Goal: Transaction & Acquisition: Purchase product/service

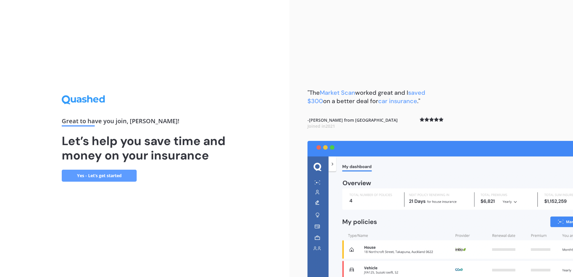
click at [101, 174] on link "Yes - Let’s get started" at bounding box center [99, 176] width 75 height 12
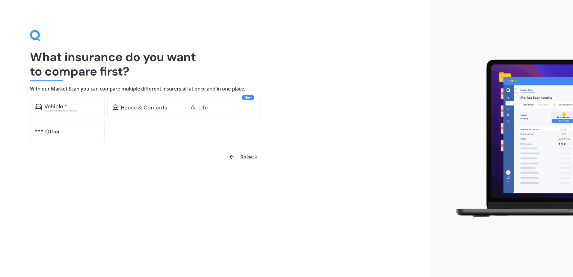
click at [63, 112] on div "Excludes commercial vehicles" at bounding box center [71, 110] width 55 height 2
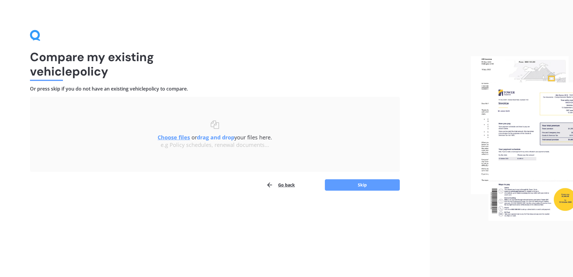
click at [360, 184] on button "Skip" at bounding box center [362, 184] width 75 height 11
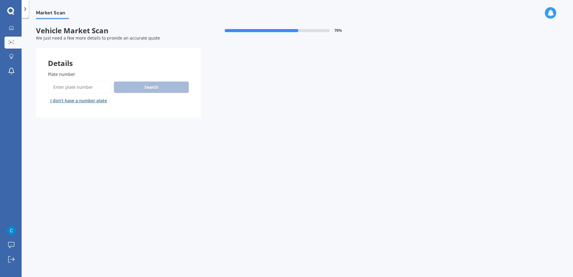
click at [95, 101] on button "I don’t have a number plate" at bounding box center [78, 101] width 61 height 10
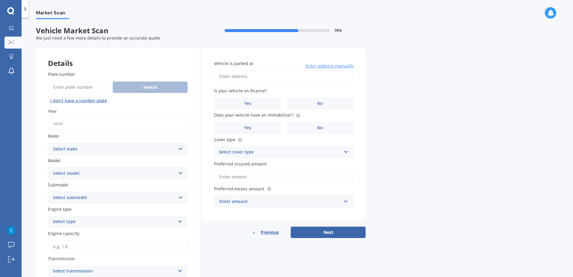
click at [69, 128] on input "Year" at bounding box center [118, 124] width 140 height 13
type input "2025"
click at [182, 144] on select "Select make AC ALFA ROMEO ASTON [PERSON_NAME] AUDI AUSTIN BEDFORD Bentley BMW B…" at bounding box center [118, 149] width 140 height 12
select select "TOYOTA"
click at [48, 143] on select "Select make AC ALFA ROMEO ASTON [PERSON_NAME] AUDI AUSTIN BEDFORD Bentley BMW B…" at bounding box center [118, 149] width 140 height 12
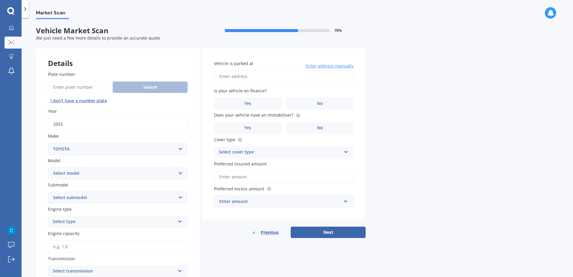
click at [91, 174] on select "Select model 4 Runner 86 [PERSON_NAME] Alphard Altezza Aqua Aristo Aurion Auris…" at bounding box center [118, 173] width 140 height 12
select select "HILUX"
click at [48, 167] on select "Select model 4 Runner 86 [PERSON_NAME] Alphard Altezza Aqua Aristo Aurion Auris…" at bounding box center [118, 173] width 140 height 12
click at [80, 197] on select "Select submodel (All other) Diesel Diesel 4WD Petrol 4WD SR TD DC 2.8D/6AT/UT S…" at bounding box center [118, 198] width 140 height 12
select select "UTE DIESEL TURBO"
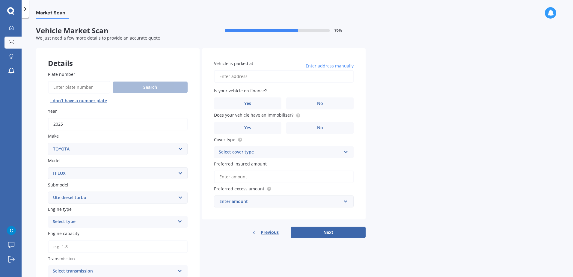
click at [48, 192] on select "Select submodel (All other) Diesel Diesel 4WD Petrol 4WD SR TD DC 2.8D/6AT/UT S…" at bounding box center [118, 198] width 140 height 12
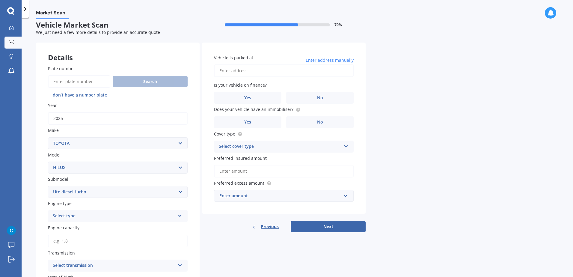
scroll to position [6, 0]
click at [89, 217] on div "Select type" at bounding box center [114, 215] width 122 height 7
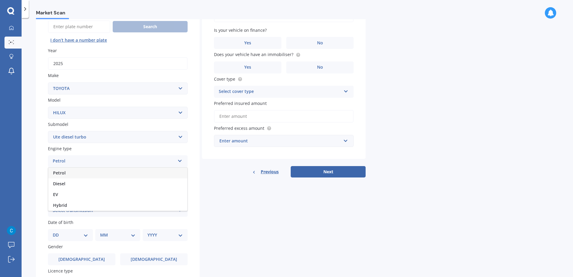
click at [61, 185] on span "Diesel" at bounding box center [59, 184] width 12 height 6
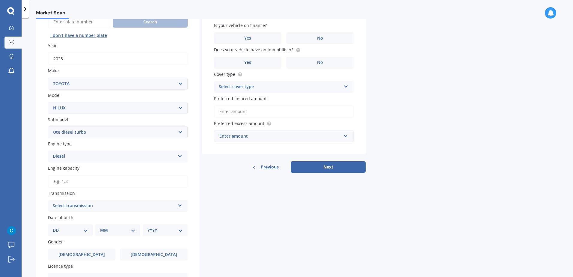
scroll to position [66, 0]
click at [67, 134] on select "Select submodel (All other) Diesel Diesel 4WD Petrol 4WD SR TD DC 2.8D/6AT/UT S…" at bounding box center [118, 132] width 140 height 12
click at [48, 126] on select "Select submodel (All other) Diesel Diesel 4WD Petrol 4WD SR TD DC 2.8D/6AT/UT S…" at bounding box center [118, 132] width 140 height 12
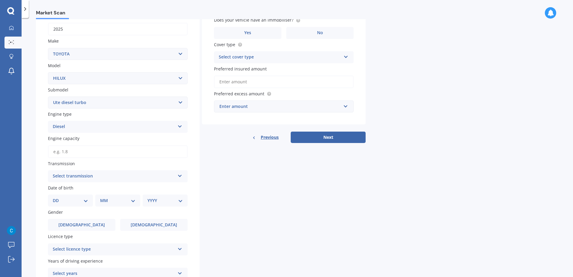
click at [78, 149] on input "Engine capacity" at bounding box center [118, 151] width 140 height 13
type input "2.8"
click at [83, 179] on div "Select transmission" at bounding box center [114, 175] width 122 height 7
click at [66, 189] on div "Auto" at bounding box center [117, 187] width 139 height 11
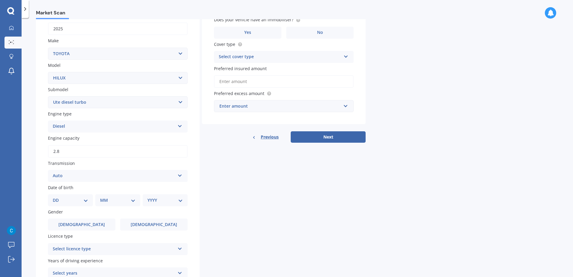
click at [79, 199] on select "DD 01 02 03 04 05 06 07 08 09 10 11 12 13 14 15 16 17 18 19 20 21 22 23 24 25 2…" at bounding box center [70, 200] width 35 height 7
select select "24"
click at [58, 197] on select "DD 01 02 03 04 05 06 07 08 09 10 11 12 13 14 15 16 17 18 19 20 21 22 23 24 25 2…" at bounding box center [70, 200] width 35 height 7
click at [115, 200] on select "MM 01 02 03 04 05 06 07 08 09 10 11 12" at bounding box center [119, 200] width 33 height 7
select select "06"
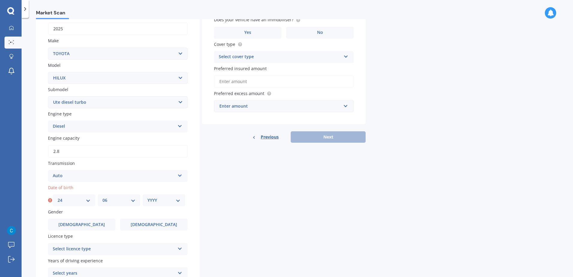
click at [103, 197] on select "MM 01 02 03 04 05 06 07 08 09 10 11 12" at bounding box center [119, 200] width 33 height 7
click at [164, 199] on select "YYYY 2025 2024 2023 2022 2021 2020 2019 2018 2017 2016 2015 2014 2013 2012 2011…" at bounding box center [164, 200] width 33 height 7
select select "1983"
click at [148, 197] on select "YYYY 2025 2024 2023 2022 2021 2020 2019 2018 2017 2016 2015 2014 2013 2012 2011…" at bounding box center [164, 200] width 33 height 7
click at [93, 226] on label "[DEMOGRAPHIC_DATA]" at bounding box center [81, 225] width 67 height 12
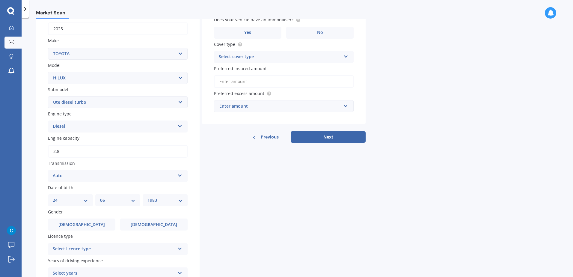
click at [0, 0] on input "[DEMOGRAPHIC_DATA]" at bounding box center [0, 0] width 0 height 0
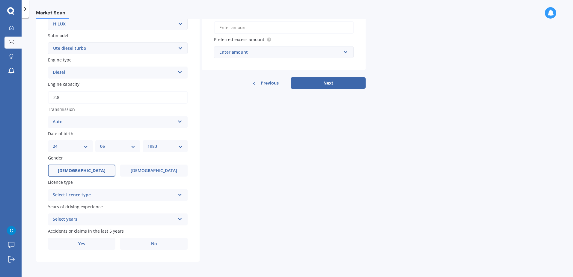
scroll to position [150, 0]
click at [98, 195] on div "Select licence type" at bounding box center [114, 194] width 122 height 7
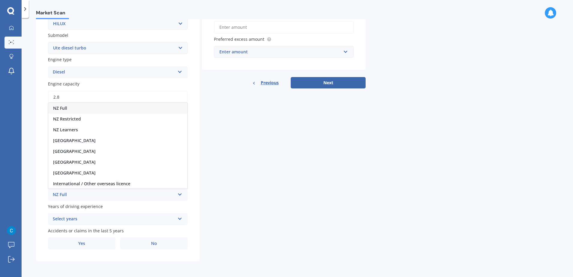
click at [77, 111] on div "NZ Full" at bounding box center [117, 108] width 139 height 11
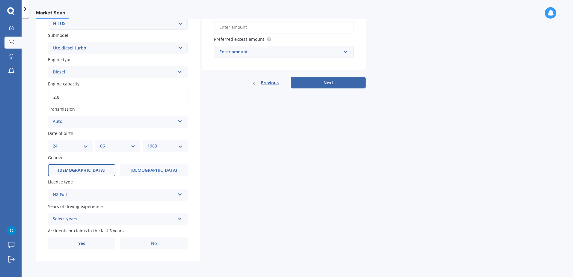
click at [80, 219] on div "Select years" at bounding box center [114, 219] width 122 height 7
click at [75, 162] on span "5 or more years" at bounding box center [69, 164] width 32 height 6
click at [139, 241] on label "No" at bounding box center [153, 244] width 67 height 12
click at [0, 0] on input "No" at bounding box center [0, 0] width 0 height 0
click at [243, 53] on div "Enter amount" at bounding box center [281, 52] width 122 height 7
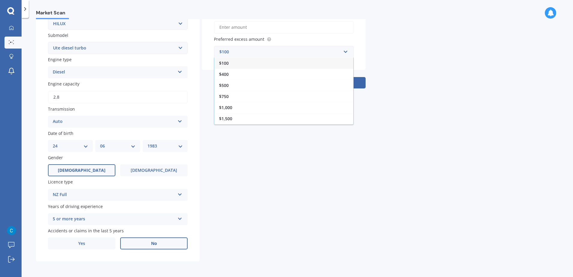
click at [236, 107] on div "$1,000" at bounding box center [283, 107] width 139 height 11
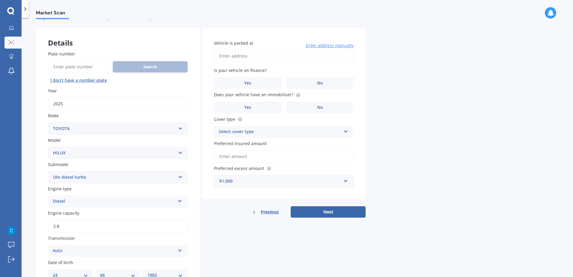
scroll to position [0, 0]
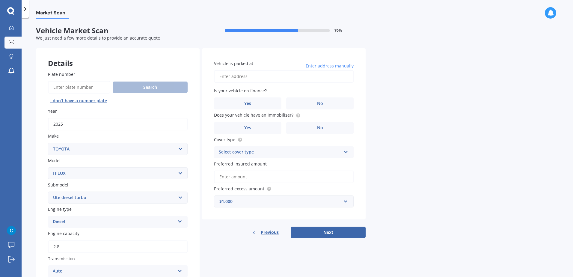
drag, startPoint x: 236, startPoint y: 80, endPoint x: 244, endPoint y: 80, distance: 8.1
click at [236, 80] on input "Vehicle is parked at" at bounding box center [284, 76] width 140 height 13
click at [274, 75] on input "[STREET_ADDRESS]" at bounding box center [284, 76] width 140 height 13
click at [278, 75] on input "[STREET_ADDRESS]" at bounding box center [284, 76] width 140 height 13
click at [420, 105] on div "Market Scan Vehicle Market Scan 70 % We just need a few more details to provide…" at bounding box center [298, 148] width 552 height 259
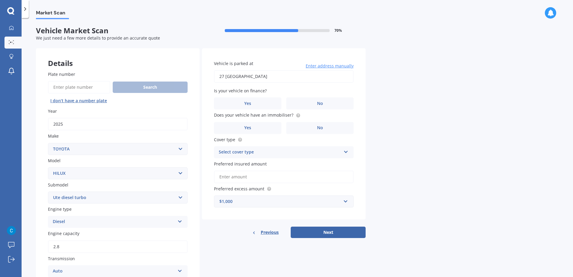
click at [259, 74] on input "27 [GEOGRAPHIC_DATA]" at bounding box center [284, 76] width 140 height 13
type input "[STREET_ADDRESS]"
click at [281, 101] on label "Yes" at bounding box center [247, 103] width 67 height 12
click at [0, 0] on input "Yes" at bounding box center [0, 0] width 0 height 0
click at [256, 127] on label "Yes" at bounding box center [247, 128] width 67 height 12
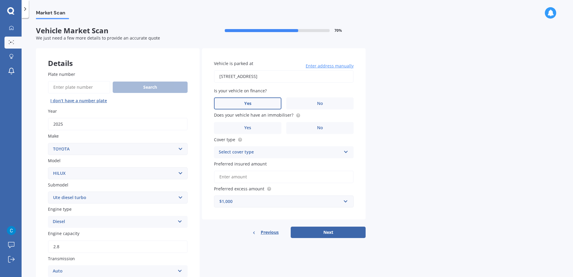
click at [0, 0] on input "Yes" at bounding box center [0, 0] width 0 height 0
click at [285, 151] on div "Select cover type" at bounding box center [280, 152] width 122 height 7
click at [253, 165] on div "Comprehensive" at bounding box center [283, 164] width 139 height 11
click at [274, 179] on input "Preferred insured amount" at bounding box center [284, 177] width 140 height 13
click at [228, 175] on input "Preferred insured amount" at bounding box center [284, 177] width 140 height 13
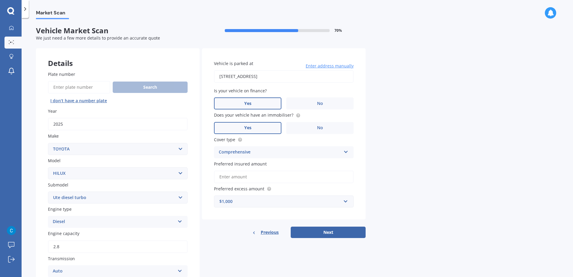
click at [244, 174] on input "Preferred insured amount" at bounding box center [284, 177] width 140 height 13
click at [236, 179] on input "Preferred insured amount" at bounding box center [284, 177] width 140 height 13
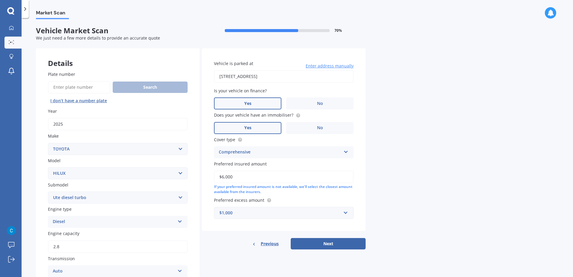
type input "$60,000"
click at [233, 177] on input "$60,000" at bounding box center [284, 177] width 140 height 13
drag, startPoint x: 243, startPoint y: 178, endPoint x: 197, endPoint y: 172, distance: 45.7
click at [197, 172] on div "Details Plate number Search I don’t have a number plate Year [DATE] Make Select…" at bounding box center [201, 229] width 330 height 363
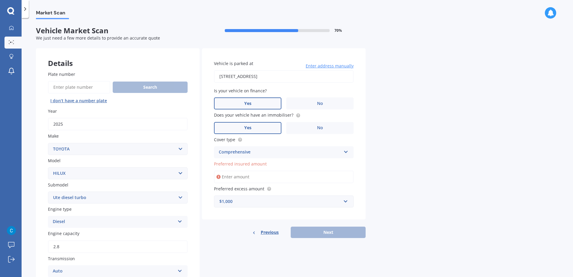
click at [248, 180] on input "Preferred insured amount" at bounding box center [284, 177] width 140 height 13
click at [216, 177] on input "Preferred insured amount" at bounding box center [284, 177] width 140 height 13
click at [220, 177] on icon at bounding box center [219, 177] width 4 height 6
click at [442, 172] on div "Market Scan Vehicle Market Scan 70 % We just need a few more details to provide…" at bounding box center [298, 148] width 552 height 259
click at [235, 178] on input "Preferred insured amount" at bounding box center [284, 177] width 140 height 13
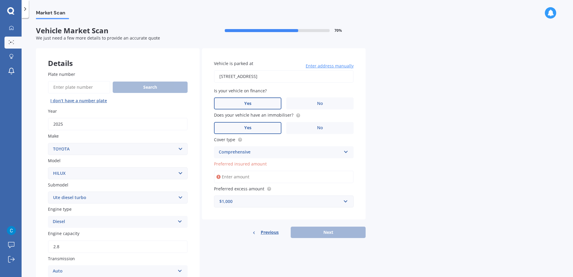
type input "$8"
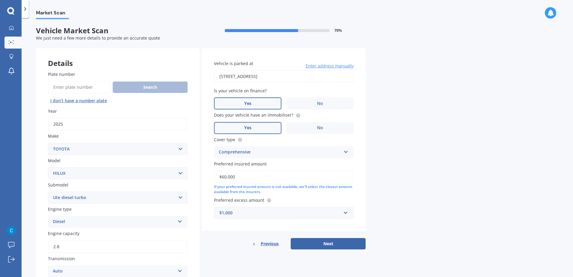
type input "$60,000"
click at [329, 241] on button "Next" at bounding box center [328, 243] width 75 height 11
select select "24"
select select "06"
select select "1983"
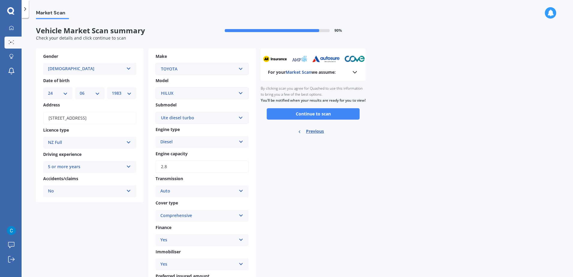
click at [317, 120] on button "Continue to scan" at bounding box center [313, 113] width 93 height 11
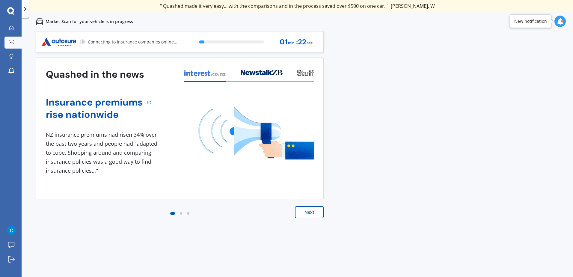
click at [303, 214] on button "Next" at bounding box center [309, 212] width 29 height 12
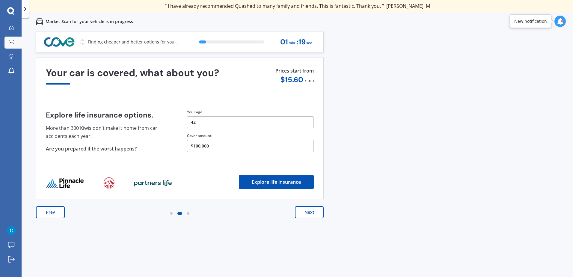
click at [303, 214] on button "Next" at bounding box center [309, 212] width 29 height 12
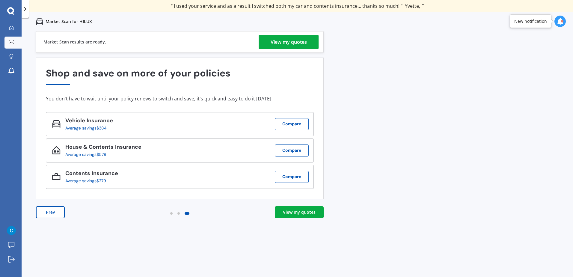
click at [284, 209] on link "View my quotes" at bounding box center [299, 212] width 49 height 12
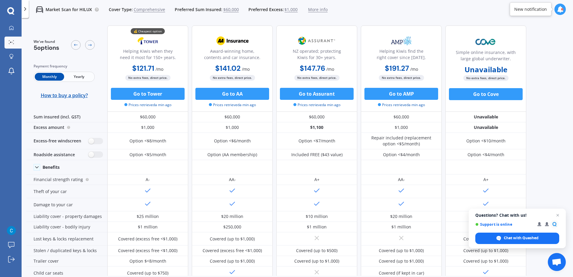
click at [82, 78] on span "Yearly" at bounding box center [78, 77] width 29 height 8
click at [96, 140] on label at bounding box center [95, 141] width 15 height 6
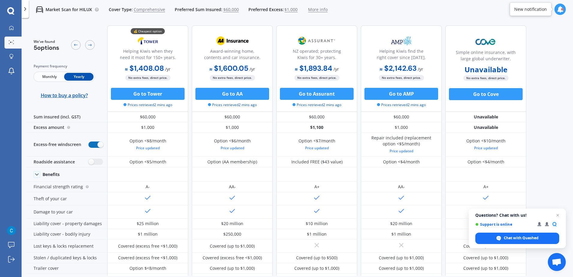
click at [100, 142] on label at bounding box center [95, 145] width 15 height 6
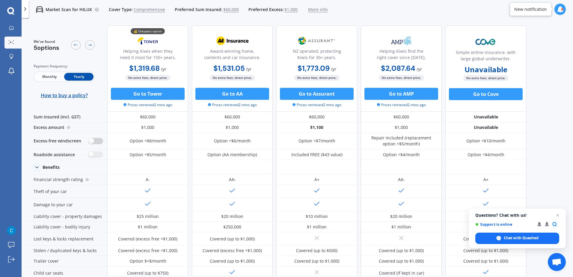
click at [99, 142] on label at bounding box center [95, 141] width 15 height 6
radio input "true"
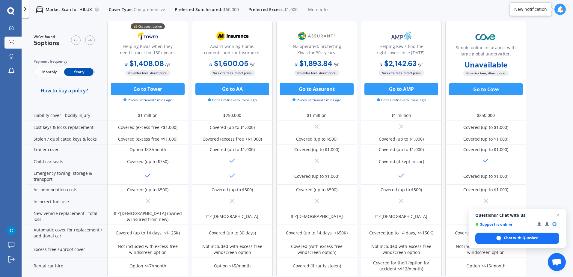
scroll to position [119, 0]
click at [560, 216] on span "Close chat" at bounding box center [558, 215] width 7 height 7
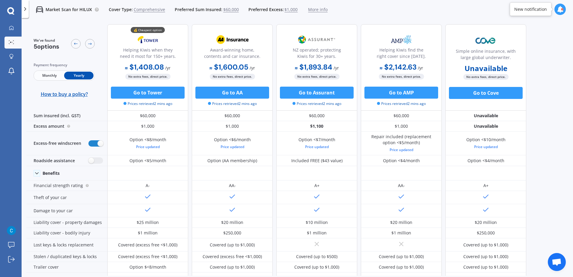
scroll to position [0, 0]
